Goal: Transaction & Acquisition: Book appointment/travel/reservation

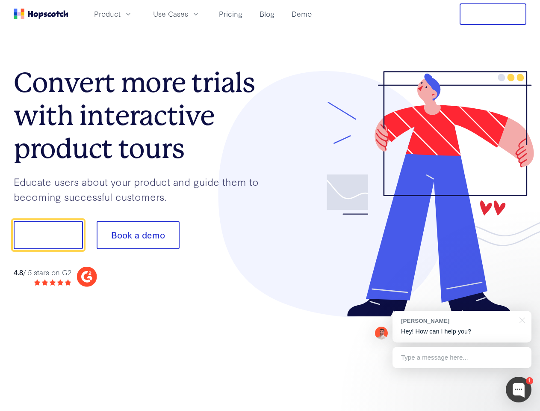
click at [270, 205] on div at bounding box center [398, 194] width 257 height 246
click at [121, 14] on span "Product" at bounding box center [107, 14] width 27 height 11
click at [188, 14] on span "Use Cases" at bounding box center [170, 14] width 35 height 11
click at [493, 14] on button "Free Trial" at bounding box center [493, 13] width 67 height 21
click at [48, 235] on button "Show me!" at bounding box center [48, 235] width 69 height 28
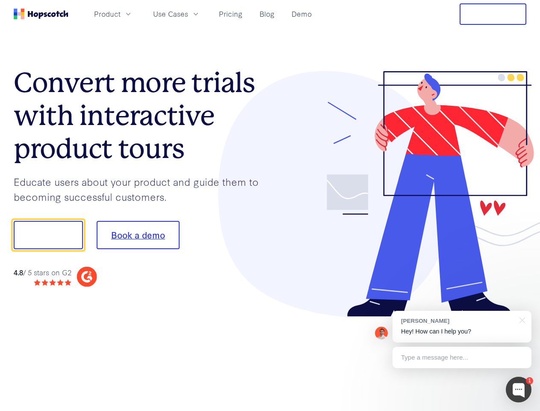
click at [138, 235] on button "Book a demo" at bounding box center [138, 235] width 83 height 28
click at [519, 389] on div at bounding box center [519, 389] width 26 height 26
click at [462, 326] on div "[PERSON_NAME] Hey! How can I help you?" at bounding box center [462, 327] width 139 height 32
click at [521, 319] on div at bounding box center [451, 233] width 160 height 285
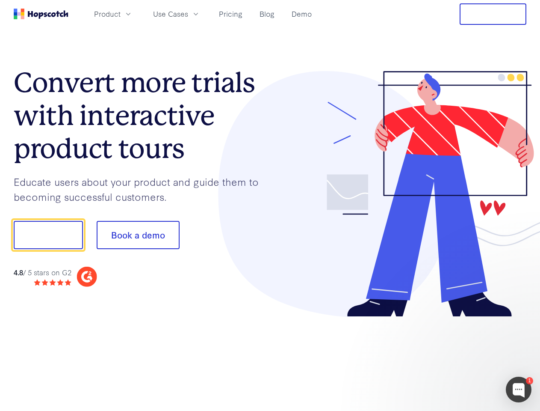
click at [462, 357] on div at bounding box center [451, 291] width 160 height 171
